Goal: Task Accomplishment & Management: Complete application form

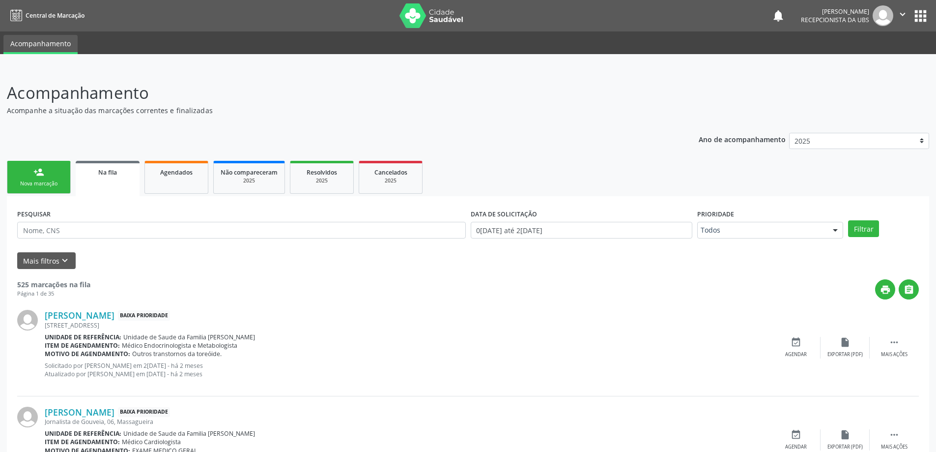
click at [180, 238] on div "PESQUISAR" at bounding box center [242, 225] width 454 height 38
click at [180, 233] on input "text" at bounding box center [241, 230] width 449 height 17
click at [848, 220] on button "Filtrar" at bounding box center [863, 228] width 31 height 17
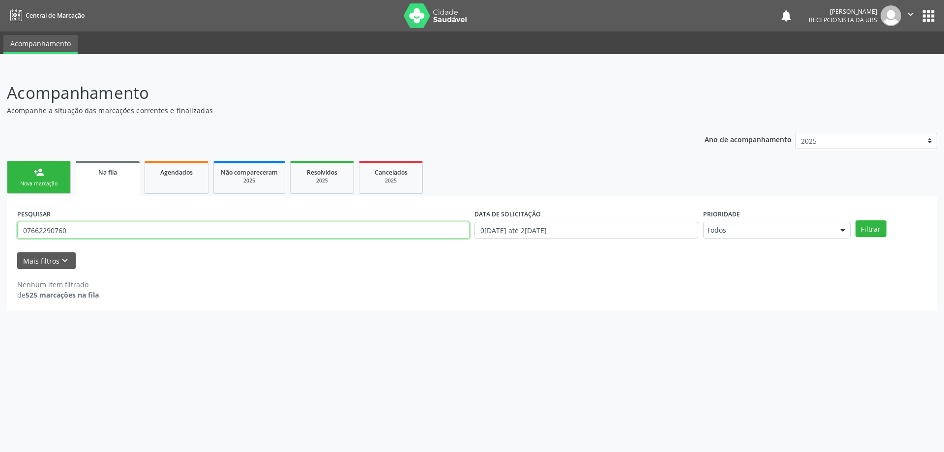
drag, startPoint x: 180, startPoint y: 238, endPoint x: 15, endPoint y: 239, distance: 165.6
click at [15, 239] on div "PESQUISAR 07662290760" at bounding box center [243, 225] width 457 height 38
drag, startPoint x: 15, startPoint y: 239, endPoint x: 70, endPoint y: 282, distance: 70.0
click at [160, 320] on div "Acompanhamento Acompanhe a situação das marcações correntes e finalizadas Relat…" at bounding box center [472, 260] width 944 height 384
drag, startPoint x: 23, startPoint y: 229, endPoint x: 81, endPoint y: 234, distance: 58.3
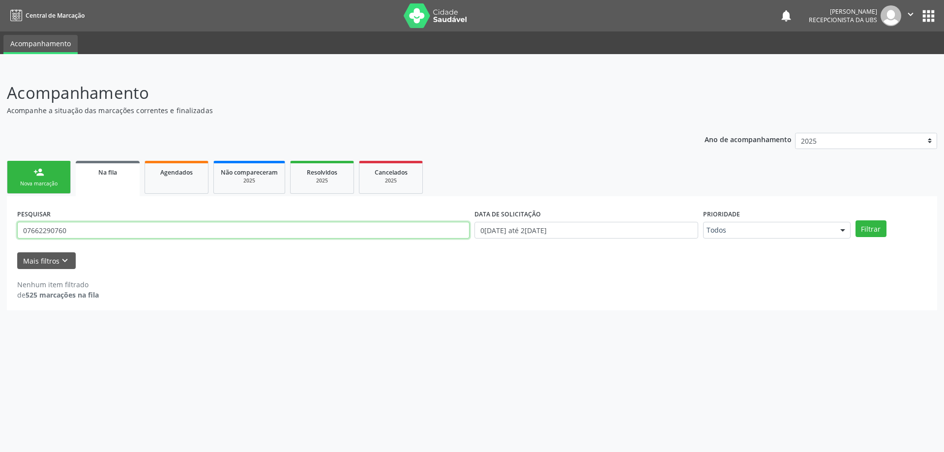
click at [81, 234] on input "07662290760" at bounding box center [243, 230] width 452 height 17
click at [131, 234] on input "07662290760" at bounding box center [243, 230] width 452 height 17
type input "0"
paste input "700602987552768"
click at [855, 220] on button "Filtrar" at bounding box center [870, 228] width 31 height 17
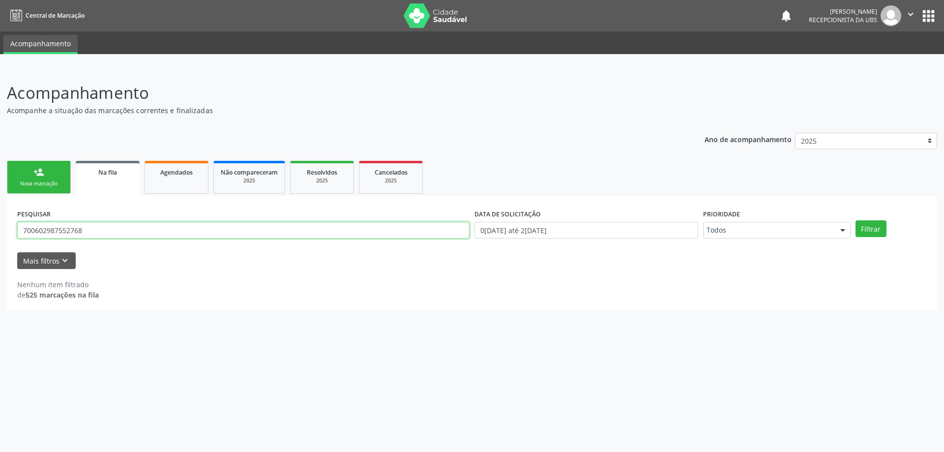
click at [321, 237] on input "700602987552768" at bounding box center [243, 230] width 452 height 17
type input "7"
click at [78, 169] on link "Na fila" at bounding box center [108, 178] width 64 height 35
click at [197, 175] on div "Agendados" at bounding box center [176, 172] width 49 height 10
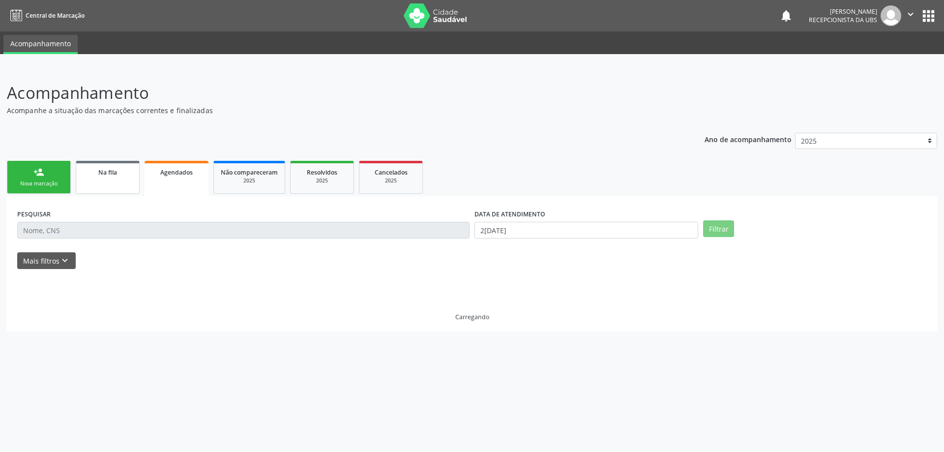
click at [124, 175] on div "Na fila" at bounding box center [107, 172] width 49 height 10
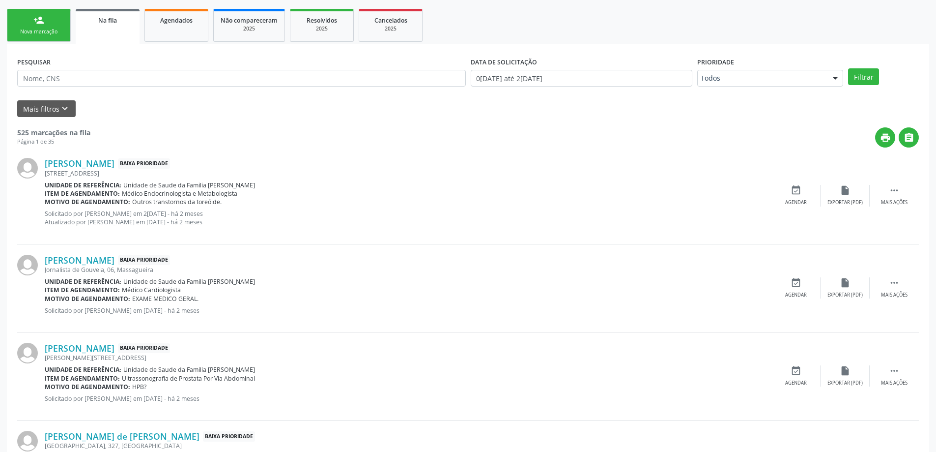
scroll to position [147, 0]
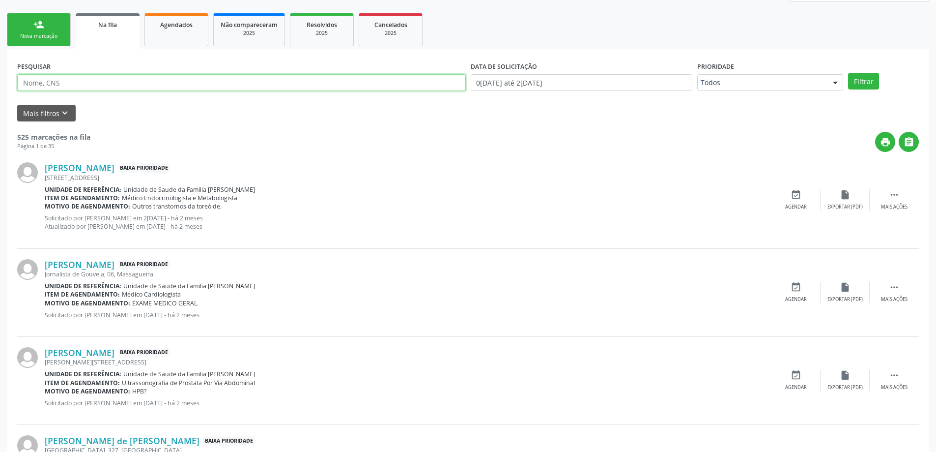
click at [125, 85] on input "text" at bounding box center [241, 82] width 449 height 17
click at [150, 110] on div "Mais filtros keyboard_arrow_down" at bounding box center [468, 113] width 907 height 17
click at [149, 95] on div "PESQUISAR" at bounding box center [242, 78] width 454 height 38
click at [150, 84] on input "text" at bounding box center [241, 82] width 449 height 17
click at [46, 37] on div "Nova marcação" at bounding box center [38, 35] width 49 height 7
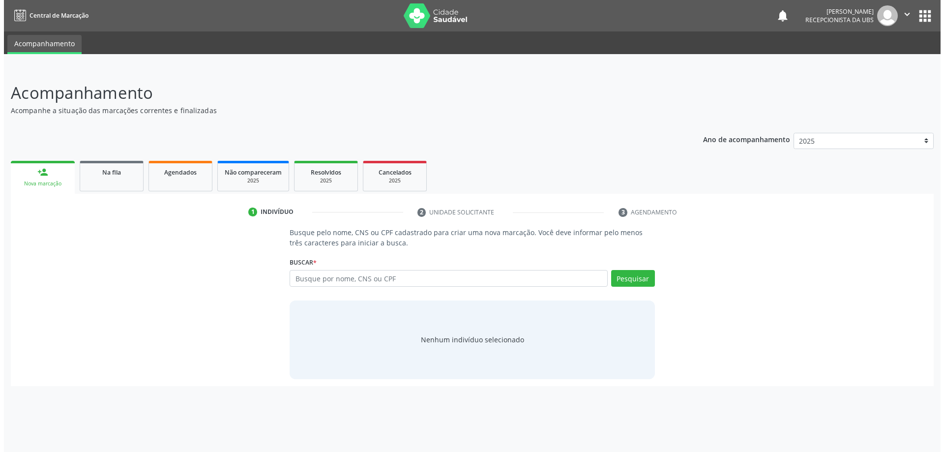
scroll to position [0, 0]
click at [312, 281] on input "text" at bounding box center [448, 278] width 321 height 17
click at [451, 275] on input "text" at bounding box center [448, 278] width 321 height 17
click at [492, 270] on input "text" at bounding box center [448, 278] width 321 height 17
type input "..."
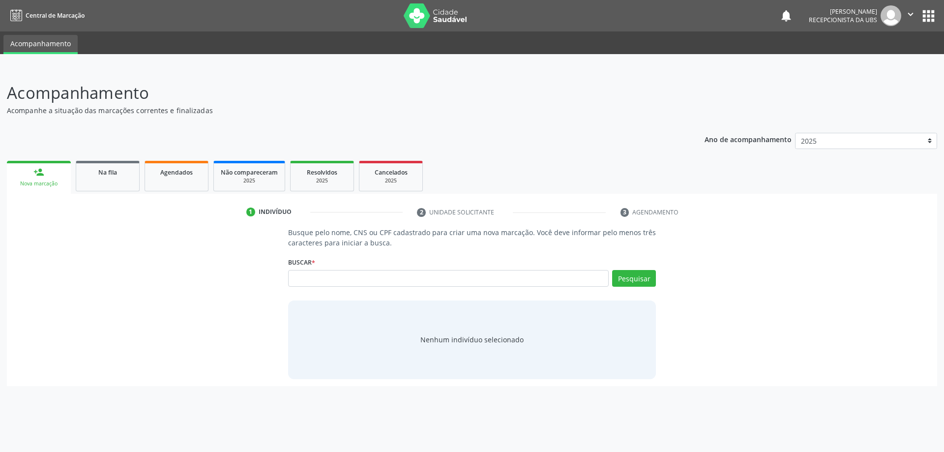
click at [510, 311] on div "Busque pelo nome, CNS ou CPF cadastrado para criar uma nova marcação. Você deve…" at bounding box center [472, 302] width 382 height 151
click at [87, 188] on link "Na fila" at bounding box center [108, 176] width 64 height 30
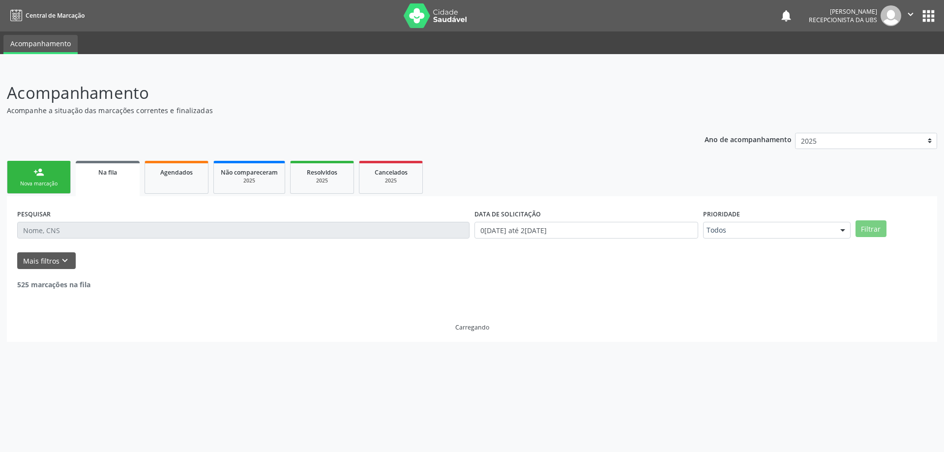
click at [58, 175] on link "person_add Nova marcação" at bounding box center [39, 177] width 64 height 33
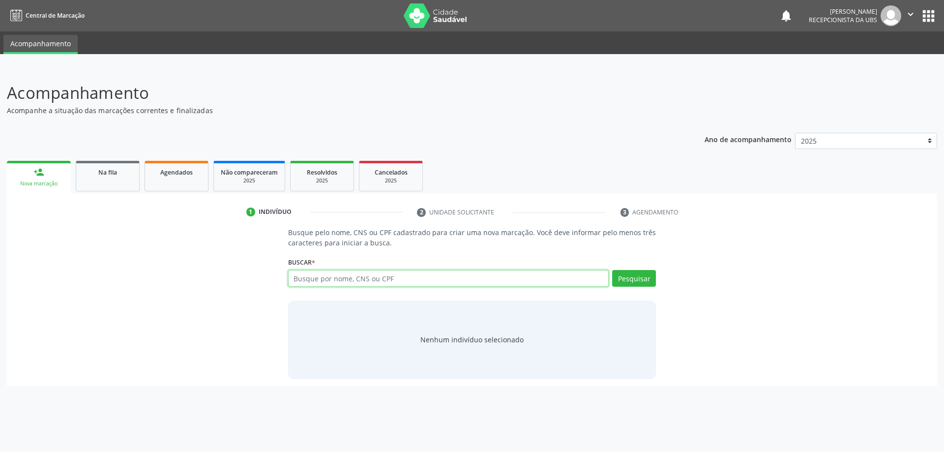
click at [294, 275] on input "text" at bounding box center [448, 278] width 321 height 17
type input "c"
type input "08039604419"
click at [636, 280] on button "Pesquisar" at bounding box center [634, 278] width 44 height 17
type input "08039604419"
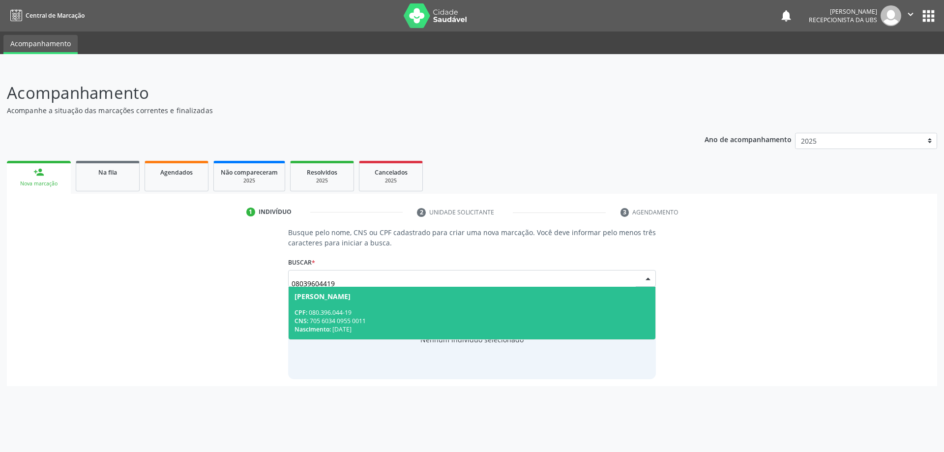
click at [350, 297] on div "[PERSON_NAME]" at bounding box center [322, 296] width 56 height 8
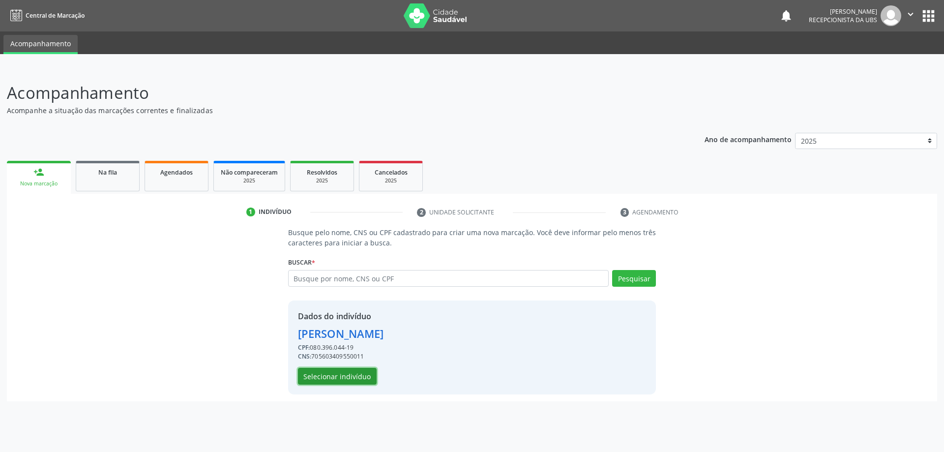
click at [366, 382] on button "Selecionar indivíduo" at bounding box center [337, 376] width 79 height 17
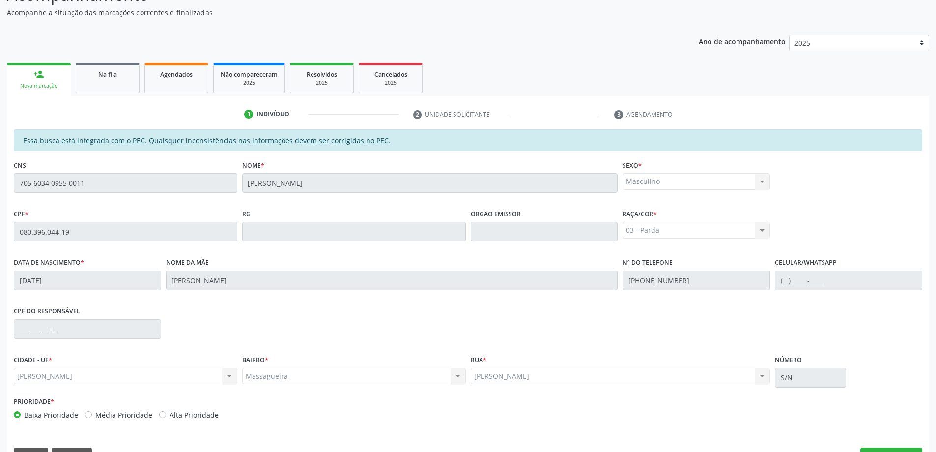
scroll to position [123, 0]
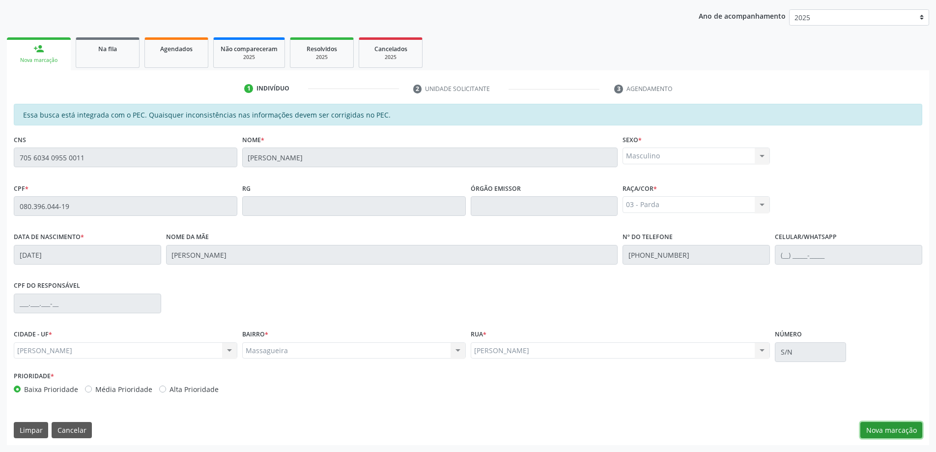
click at [908, 434] on button "Nova marcação" at bounding box center [892, 430] width 62 height 17
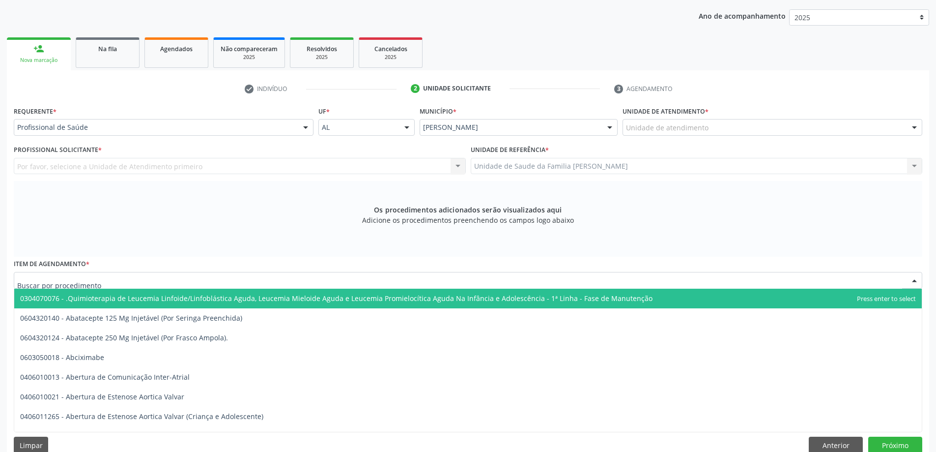
click at [256, 280] on div at bounding box center [468, 280] width 909 height 17
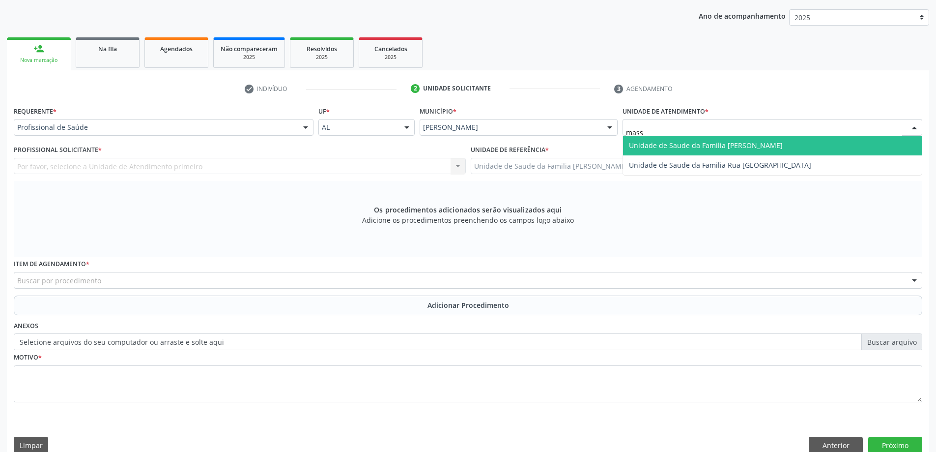
type input "massa"
click at [654, 150] on span "Unidade de Saude da Familia [PERSON_NAME]" at bounding box center [772, 146] width 299 height 20
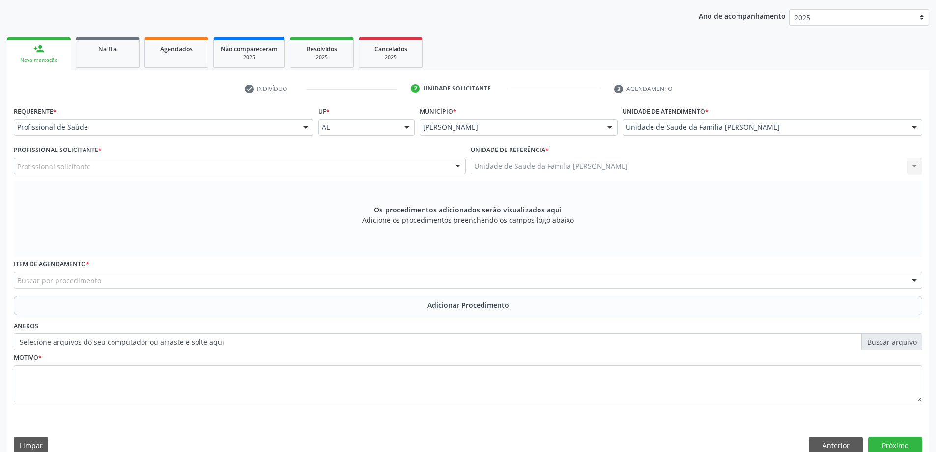
click at [155, 173] on div "Profissional solicitante" at bounding box center [240, 166] width 452 height 17
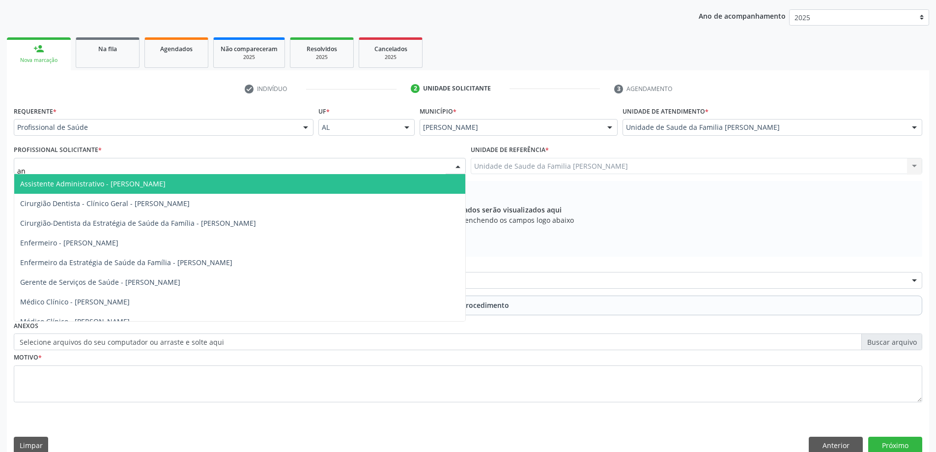
type input "ana"
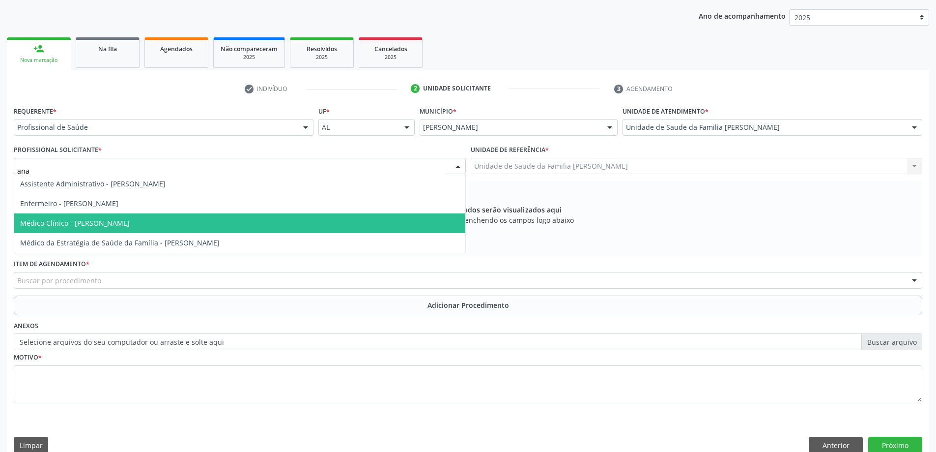
click at [135, 217] on span "Médico Clínico - [PERSON_NAME]" at bounding box center [239, 223] width 451 height 20
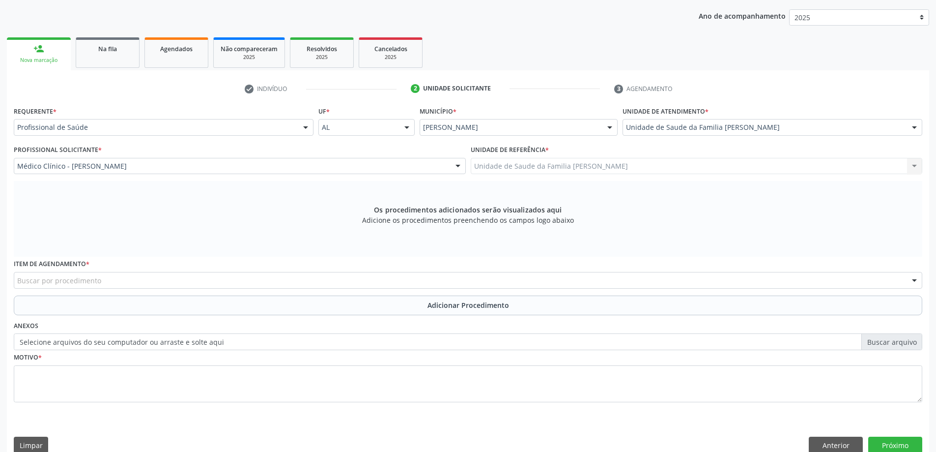
click at [520, 163] on div "Unidade de Saude da Familia Massagueira Unidade de Saude da Familia Massagueira…" at bounding box center [697, 166] width 452 height 17
click at [278, 275] on div "Buscar por procedimento" at bounding box center [468, 280] width 909 height 17
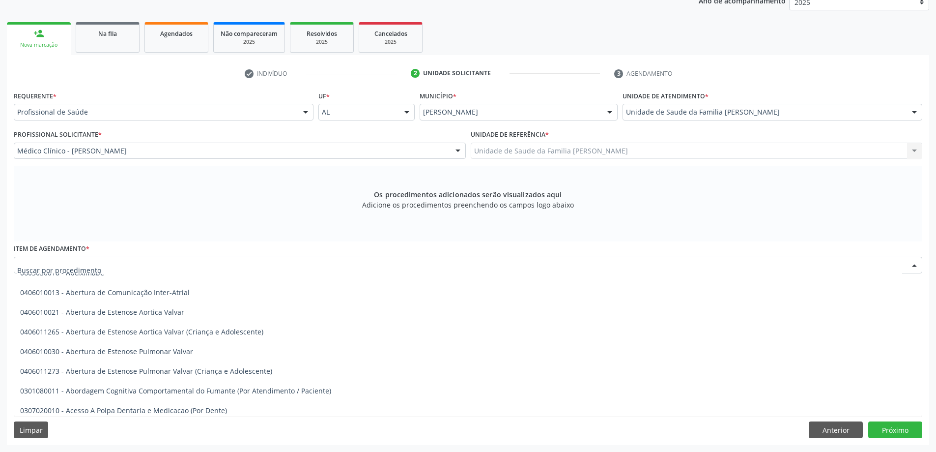
scroll to position [0, 0]
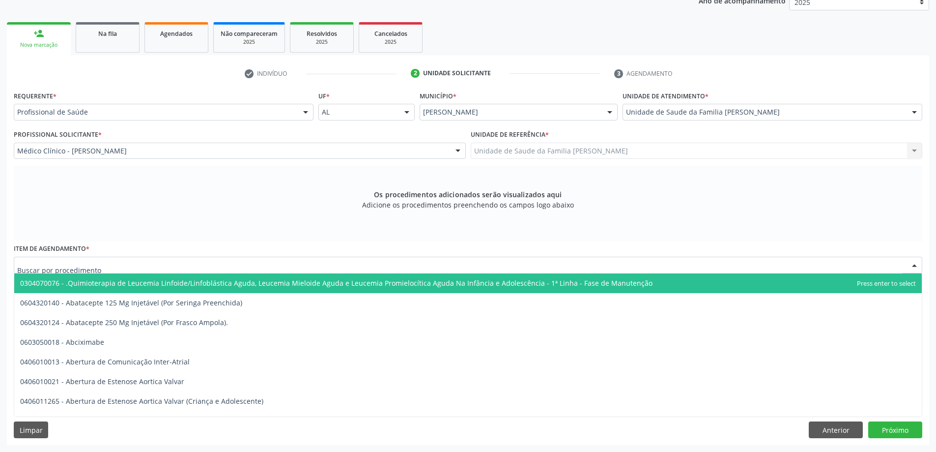
click at [190, 264] on input "text" at bounding box center [459, 270] width 885 height 20
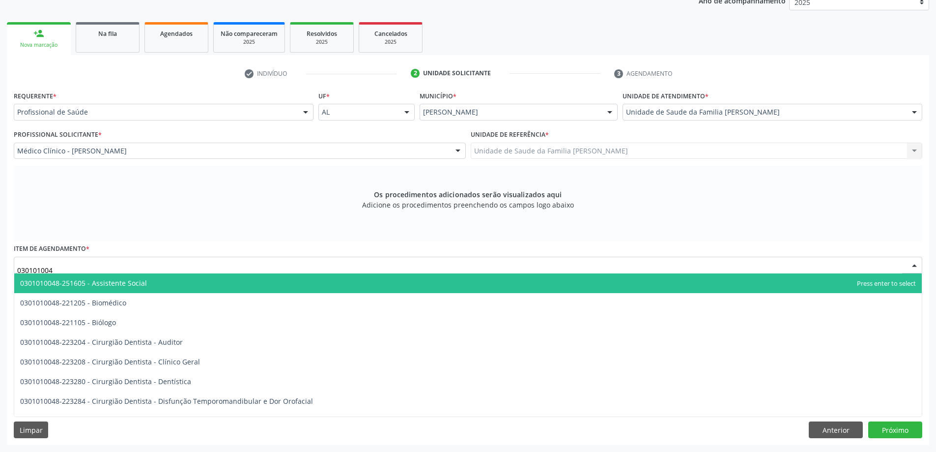
type input "0301010048"
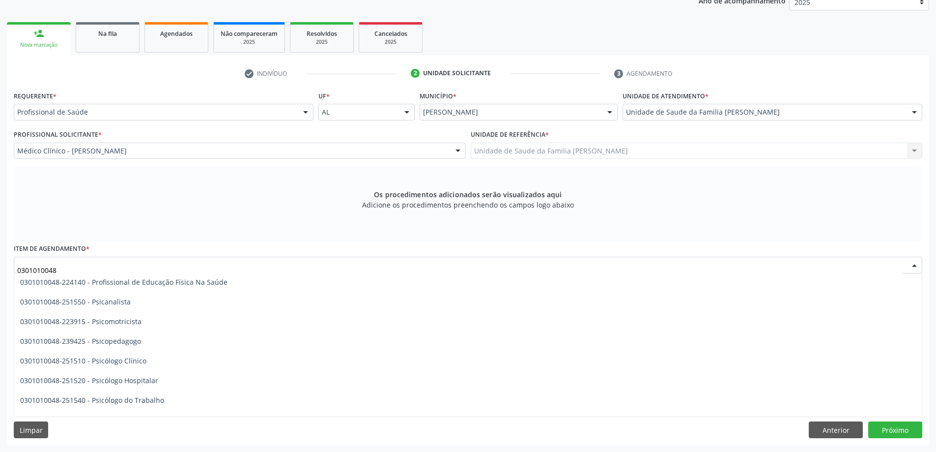
scroll to position [1548, 0]
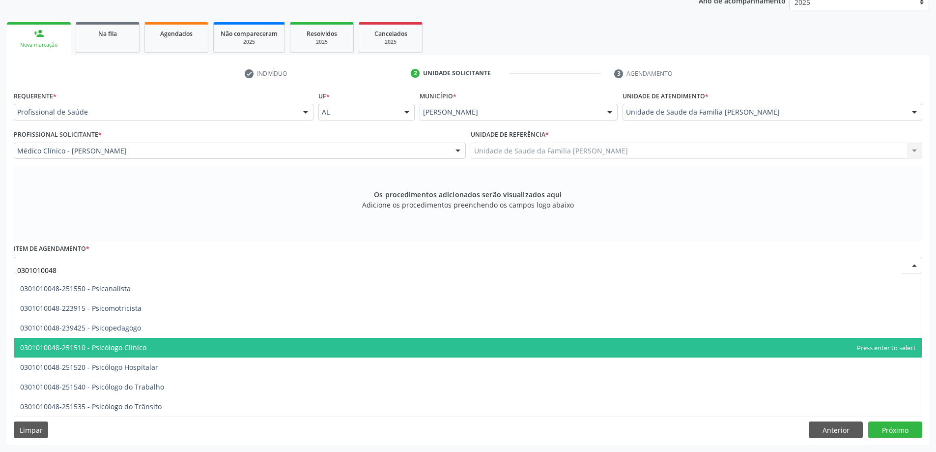
click at [128, 345] on span "0301010048-251510 - Psicólogo Clínico" at bounding box center [83, 347] width 126 height 9
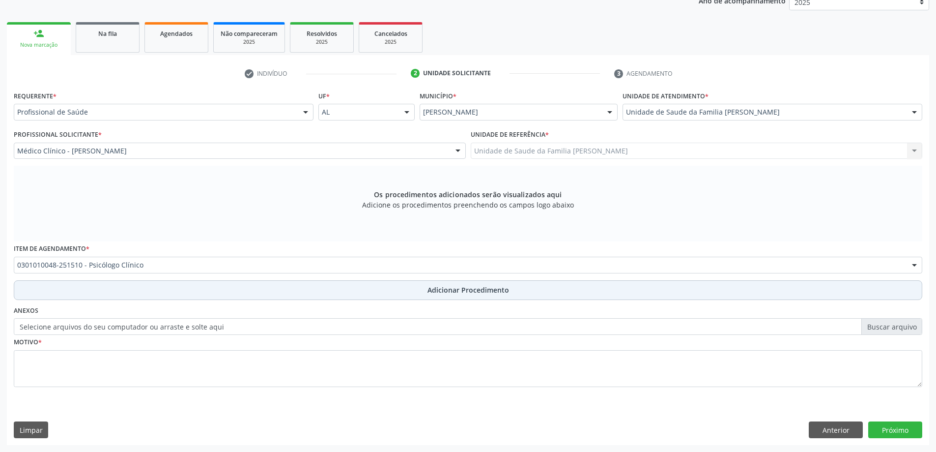
click at [205, 296] on button "Adicionar Procedimento" at bounding box center [468, 290] width 909 height 20
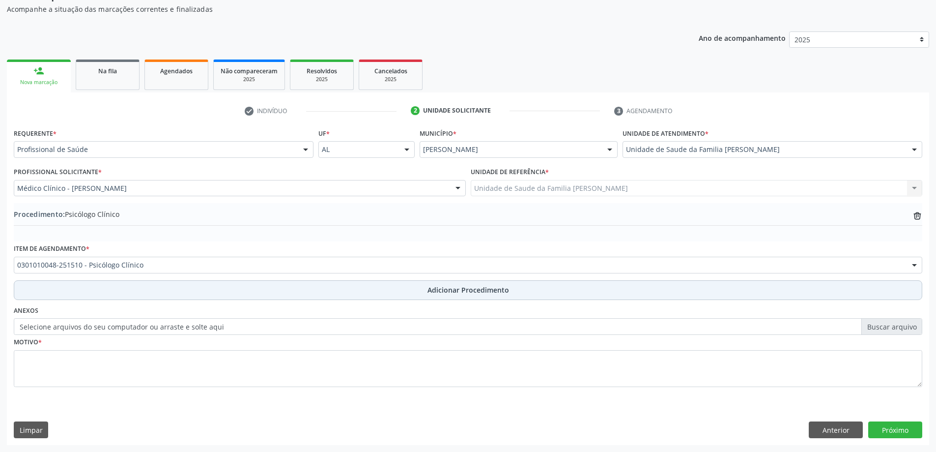
scroll to position [101, 0]
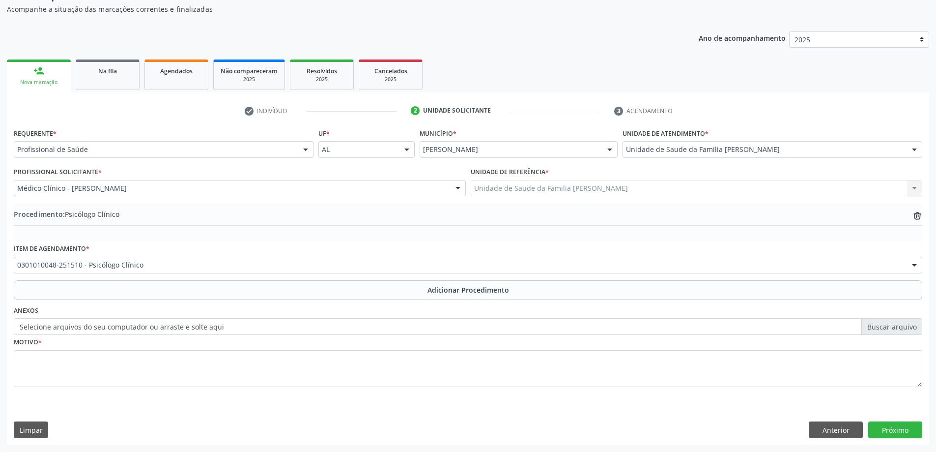
click at [134, 322] on label "Selecione arquivos do seu computador ou arraste e solte aqui" at bounding box center [468, 326] width 909 height 17
click at [134, 322] on input "Selecione arquivos do seu computador ou arraste e solte aqui" at bounding box center [468, 326] width 909 height 17
type input "C:\fakepath\WhatsApp Image [DATE] 10.51.10.jpeg"
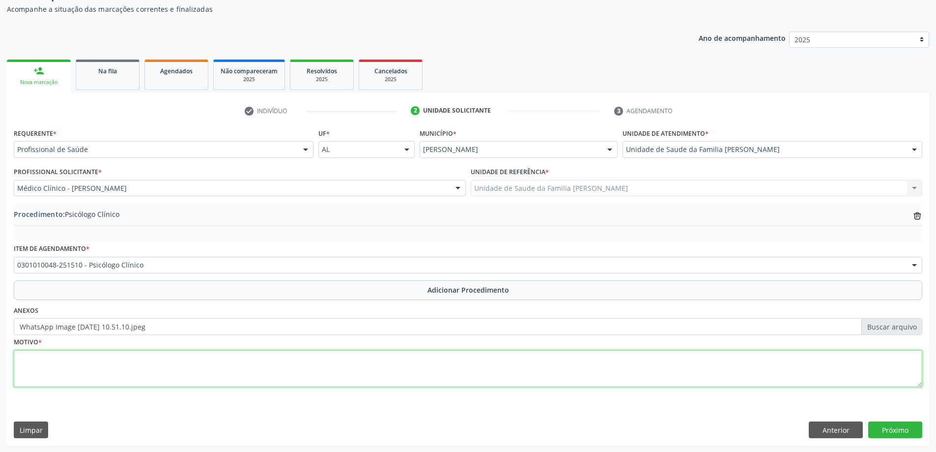
click at [191, 372] on textarea at bounding box center [468, 368] width 909 height 37
click at [157, 373] on textarea "Pacieb" at bounding box center [468, 368] width 909 height 37
click at [161, 361] on textarea "Pacieb" at bounding box center [468, 368] width 909 height 37
click at [156, 362] on textarea "Pacieb" at bounding box center [468, 368] width 909 height 37
drag, startPoint x: 55, startPoint y: 366, endPoint x: 11, endPoint y: 364, distance: 44.3
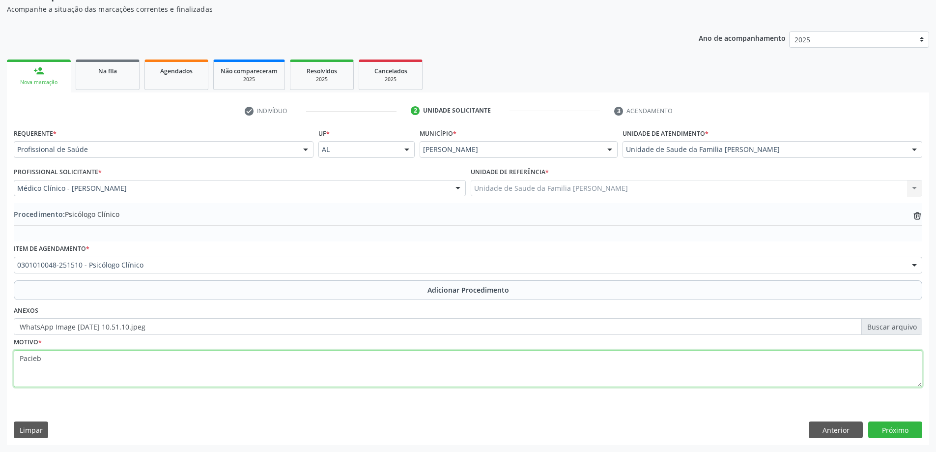
click at [11, 364] on div "Requerente * Profissional de Saúde Profissional de Saúde Paciente Nenhum result…" at bounding box center [468, 285] width 923 height 318
click at [42, 365] on textarea "Pacieb" at bounding box center [468, 368] width 909 height 37
click at [43, 369] on textarea "Pacieb" at bounding box center [468, 368] width 909 height 37
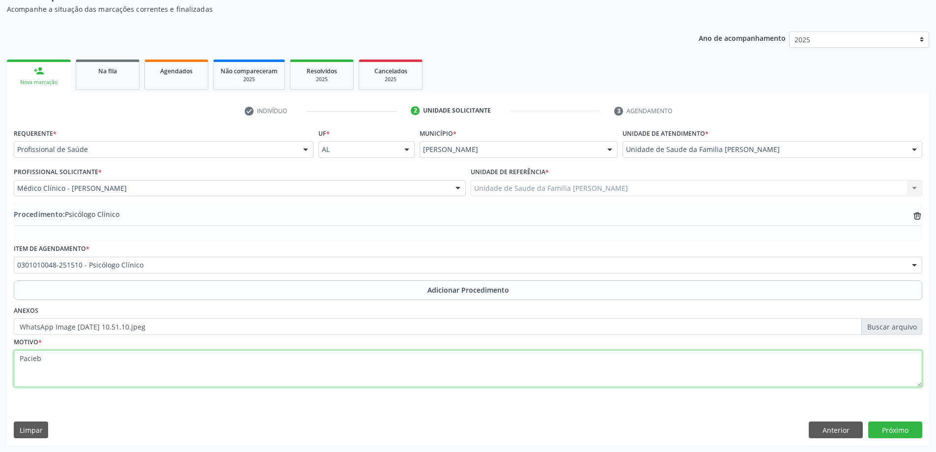
drag, startPoint x: 53, startPoint y: 367, endPoint x: 14, endPoint y: 372, distance: 39.1
click at [14, 372] on textarea "Pacieb" at bounding box center [468, 368] width 909 height 37
drag, startPoint x: 23, startPoint y: 370, endPoint x: 256, endPoint y: 372, distance: 233.0
click at [256, 372] on textarea "Pacieb" at bounding box center [468, 368] width 909 height 37
drag, startPoint x: 39, startPoint y: 364, endPoint x: 14, endPoint y: 372, distance: 26.4
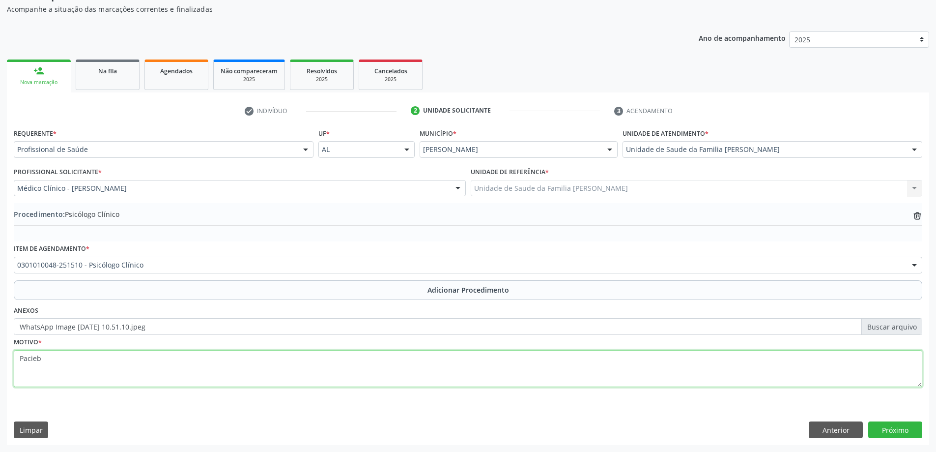
click at [14, 372] on textarea "Pacieb" at bounding box center [468, 368] width 909 height 37
click at [29, 363] on textarea "Pacieb" at bounding box center [468, 368] width 909 height 37
click at [32, 370] on textarea "Pacieb" at bounding box center [468, 368] width 909 height 37
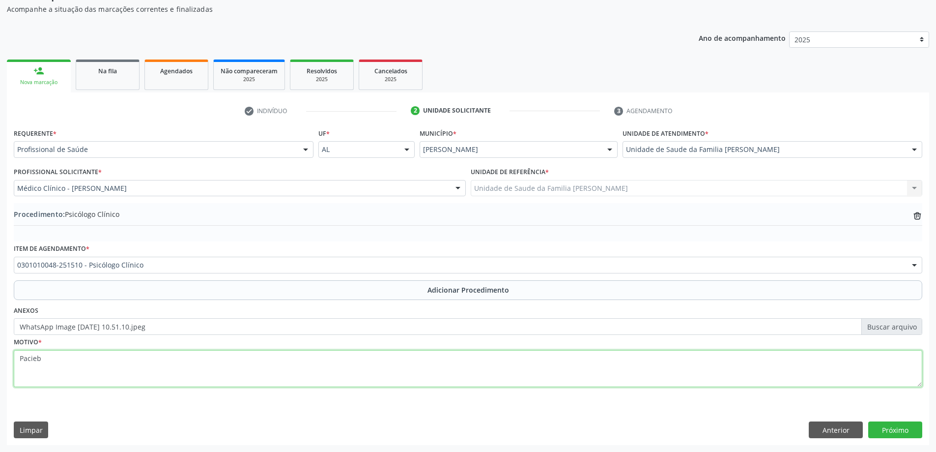
click at [32, 370] on textarea "Pacieb" at bounding box center [468, 368] width 909 height 37
click at [64, 378] on textarea "Pacieb" at bounding box center [468, 368] width 909 height 37
drag, startPoint x: 87, startPoint y: 372, endPoint x: 0, endPoint y: 381, distance: 88.0
click at [0, 381] on div "Acompanhamento Acompanhe a situação das marcações correntes e finalizadas Relat…" at bounding box center [468, 209] width 936 height 485
type textarea "Pacieb"
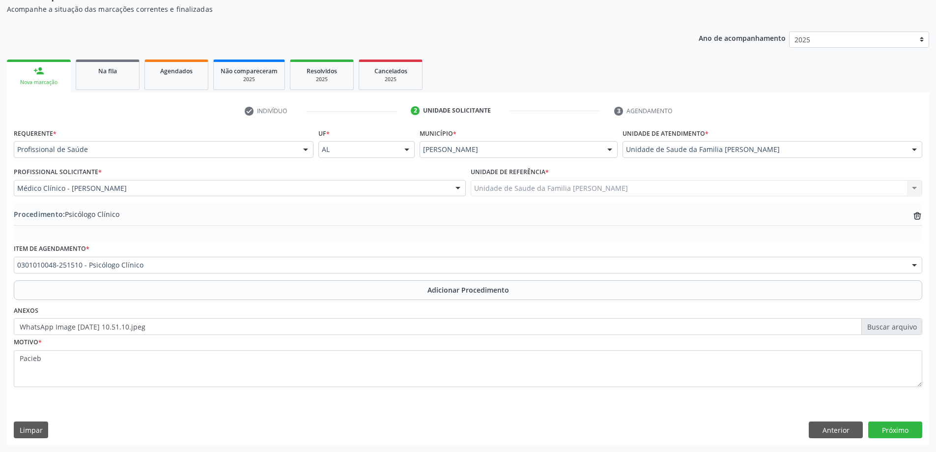
click at [311, 316] on div "Anexos WhatsApp Image [DATE] 10.51.10.jpeg" at bounding box center [468, 318] width 914 height 31
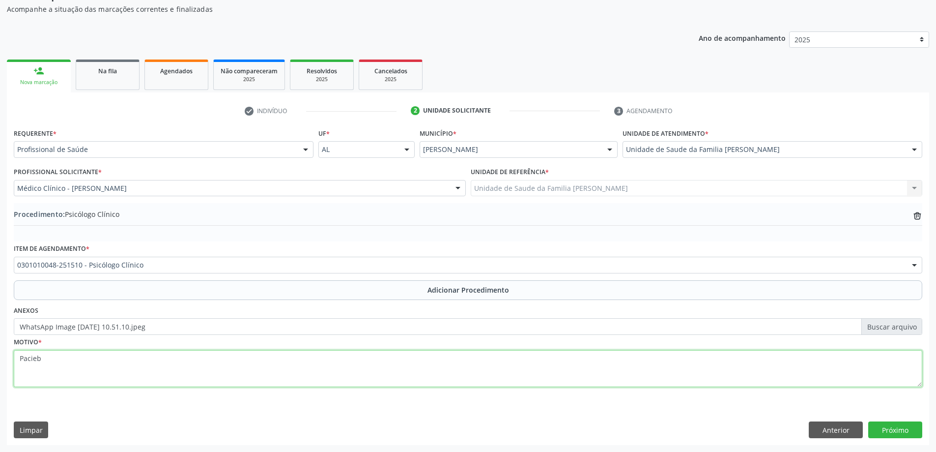
click at [214, 360] on textarea "Pacieb" at bounding box center [468, 368] width 909 height 37
click at [220, 364] on textarea "Pacieb" at bounding box center [468, 368] width 909 height 37
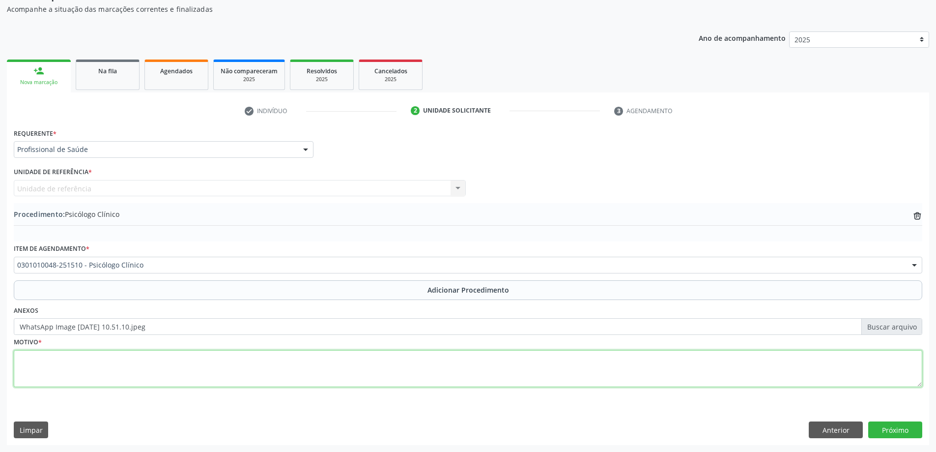
scroll to position [0, 0]
